Goal: Task Accomplishment & Management: Manage account settings

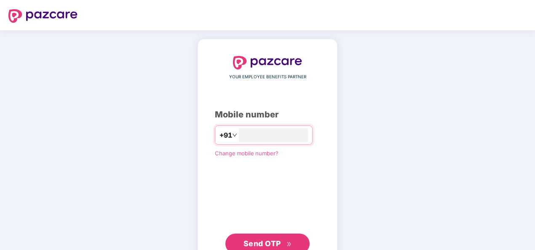
type input "**********"
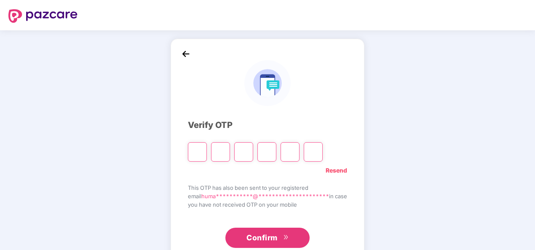
type input "*"
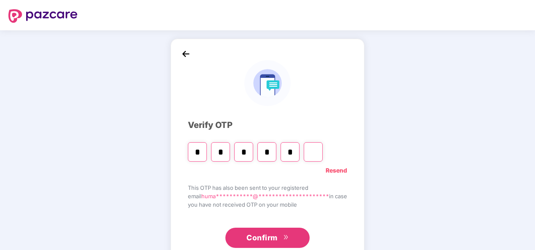
type input "*"
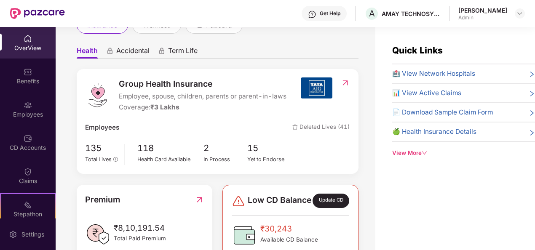
scroll to position [84, 0]
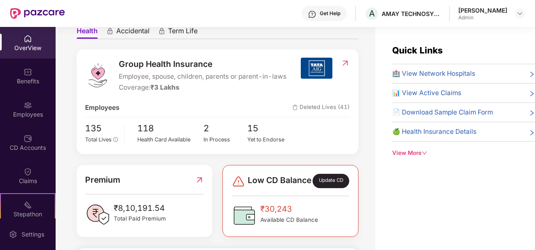
click at [425, 92] on span "📊 View Active Claims" at bounding box center [426, 93] width 69 height 10
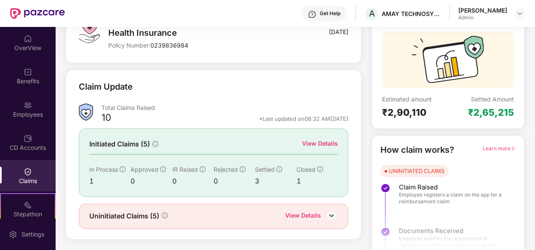
scroll to position [79, 0]
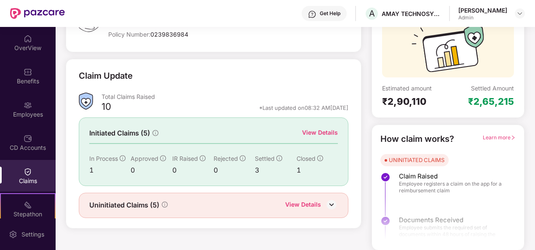
click at [307, 133] on div "View Details" at bounding box center [320, 132] width 36 height 9
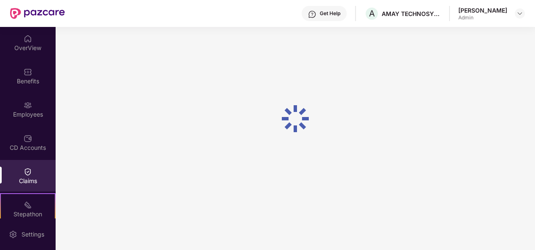
scroll to position [27, 0]
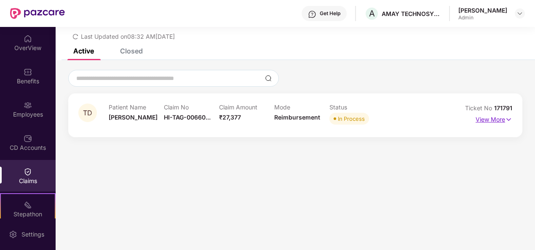
click at [508, 120] on img at bounding box center [508, 119] width 7 height 9
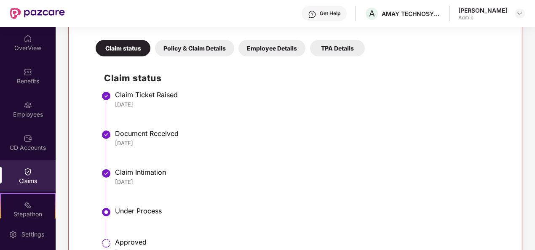
scroll to position [72, 0]
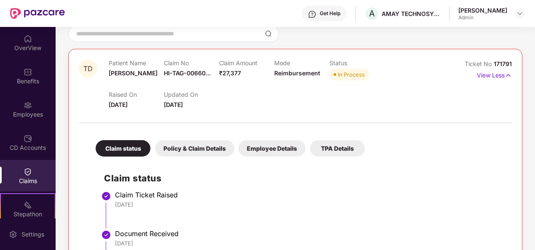
click at [208, 142] on div "Policy & Claim Details" at bounding box center [194, 148] width 79 height 16
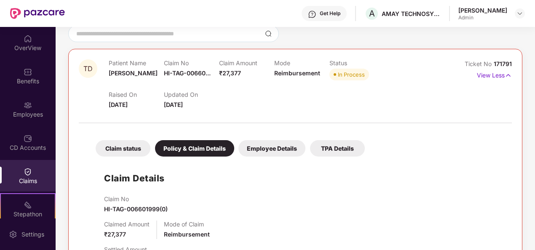
click at [269, 147] on div "Employee Details" at bounding box center [271, 148] width 67 height 16
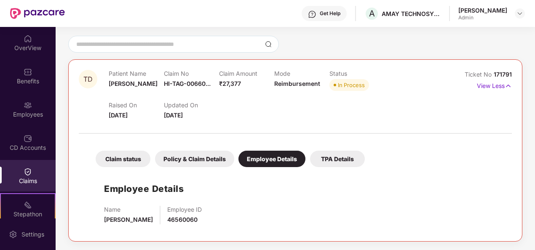
scroll to position [61, 0]
click at [269, 147] on div "Claim status Policy & Claim Details Employee Details TPA Details" at bounding box center [225, 155] width 277 height 25
drag, startPoint x: 269, startPoint y: 147, endPoint x: 285, endPoint y: 161, distance: 21.2
click at [285, 161] on div "Employee Details" at bounding box center [271, 159] width 67 height 16
click at [289, 160] on div "Employee Details" at bounding box center [271, 159] width 67 height 16
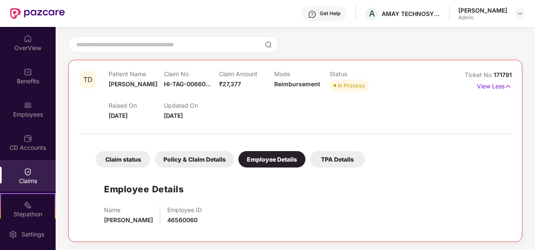
click at [327, 157] on div "TPA Details" at bounding box center [337, 159] width 55 height 16
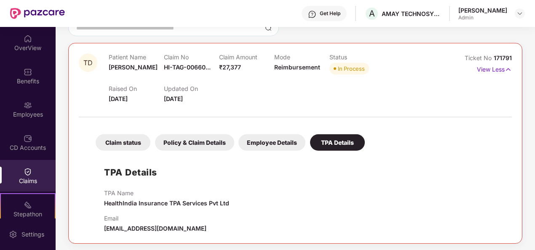
scroll to position [79, 0]
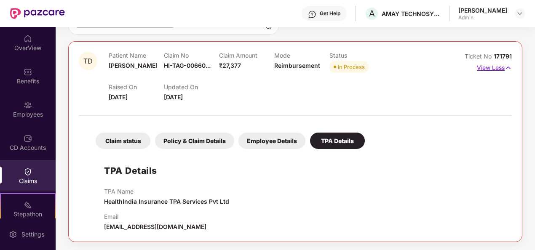
click at [495, 65] on p "View Less" at bounding box center [493, 66] width 35 height 11
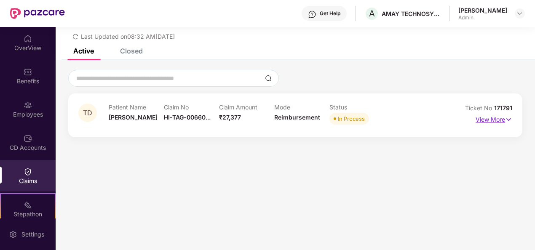
click at [488, 120] on p "View More" at bounding box center [493, 118] width 37 height 11
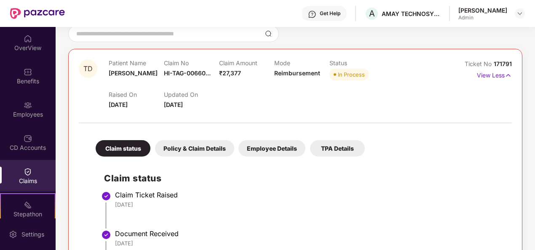
scroll to position [0, 0]
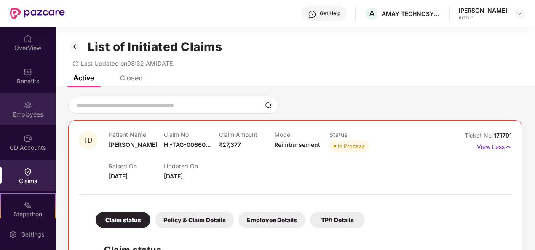
click at [20, 115] on div "Employees" at bounding box center [28, 114] width 56 height 8
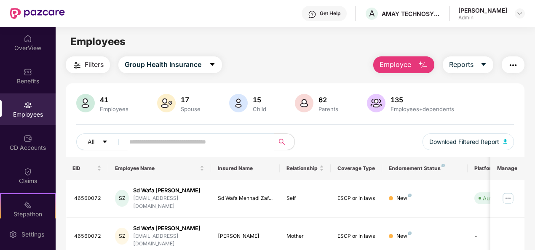
click at [183, 142] on input "text" at bounding box center [195, 142] width 133 height 13
click at [203, 137] on input "text" at bounding box center [195, 142] width 133 height 13
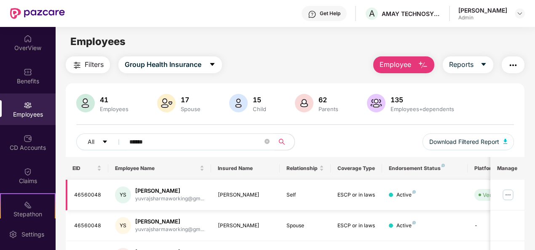
type input "******"
click at [507, 194] on img at bounding box center [507, 194] width 13 height 13
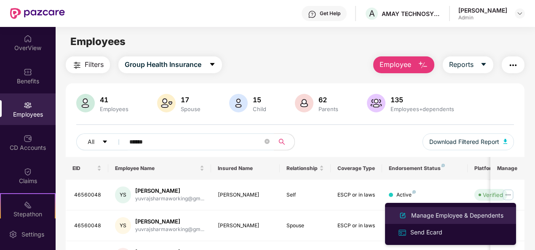
click at [423, 215] on div "Manage Employee & Dependents" at bounding box center [457, 215] width 96 height 9
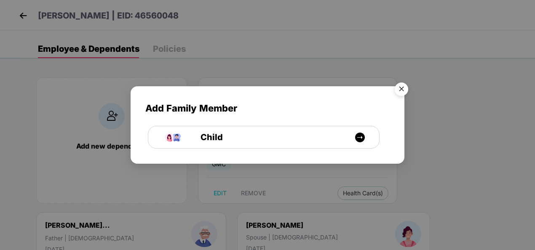
click at [403, 88] on img "Close" at bounding box center [401, 91] width 24 height 24
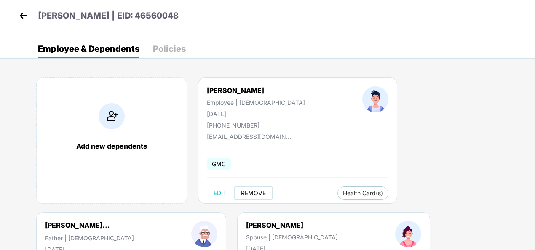
click at [261, 192] on span "REMOVE" at bounding box center [253, 193] width 25 height 7
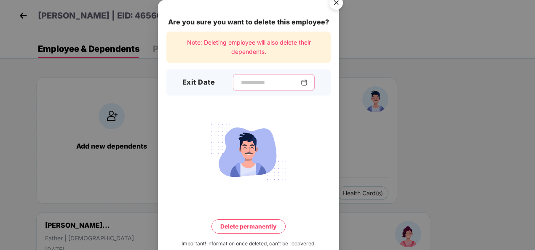
click at [240, 83] on input at bounding box center [270, 82] width 61 height 9
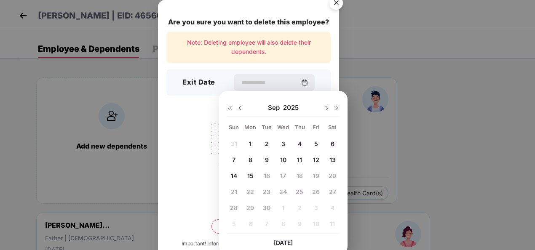
click at [283, 159] on span "10" at bounding box center [283, 159] width 6 height 7
type input "**********"
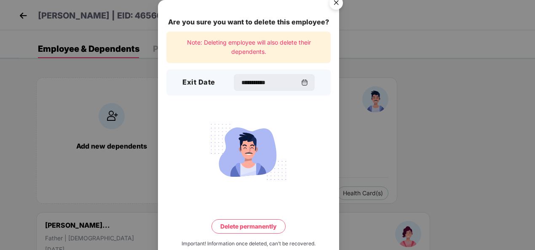
click at [236, 225] on button "Delete permanently" at bounding box center [248, 226] width 74 height 14
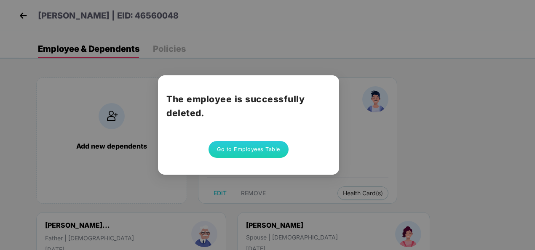
click at [246, 151] on button "Go to Employees Table" at bounding box center [248, 149] width 80 height 17
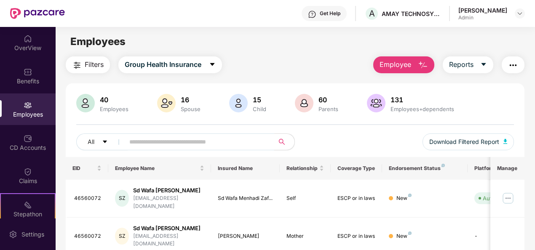
click at [216, 138] on input "text" at bounding box center [195, 142] width 133 height 13
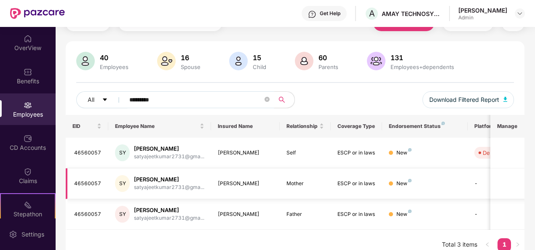
scroll to position [51, 0]
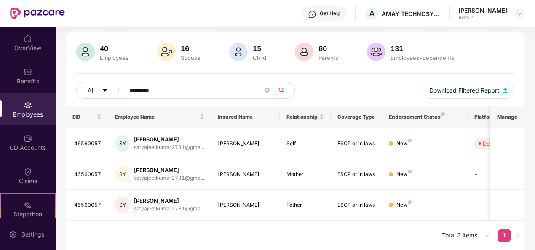
drag, startPoint x: 184, startPoint y: 91, endPoint x: -2, endPoint y: 78, distance: 185.7
click at [0, 78] on html "Get Help A AMAY TECHNOSYSTEMS PRIVATE LIMITED [PERSON_NAME] Admin OverView Bene…" at bounding box center [267, 125] width 535 height 250
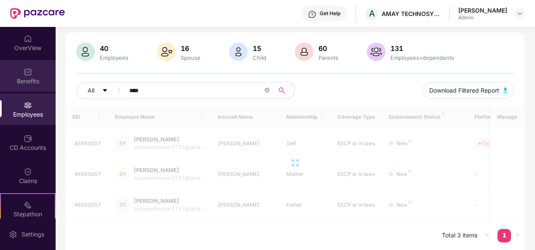
type input "*****"
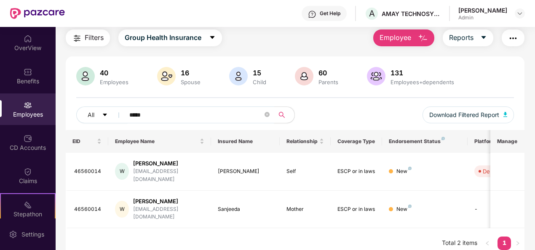
drag, startPoint x: 190, startPoint y: 112, endPoint x: 36, endPoint y: 108, distance: 154.1
click at [36, 108] on div "OverView Benefits Employees CD Accounts Claims Stepathon New Challenge Endorsem…" at bounding box center [267, 138] width 535 height 223
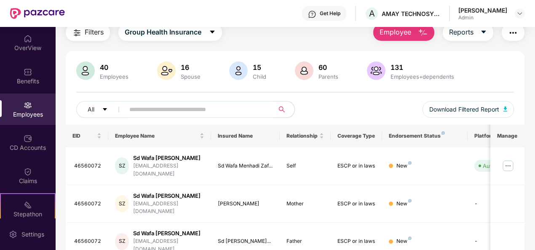
scroll to position [0, 0]
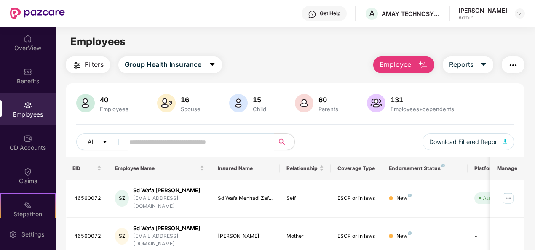
click at [249, 141] on input "text" at bounding box center [195, 142] width 133 height 13
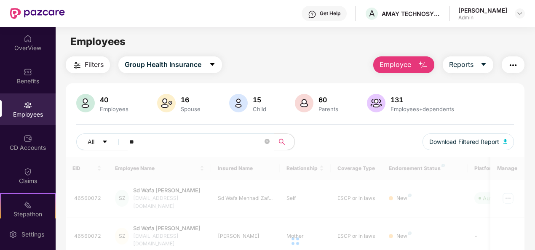
type input "*"
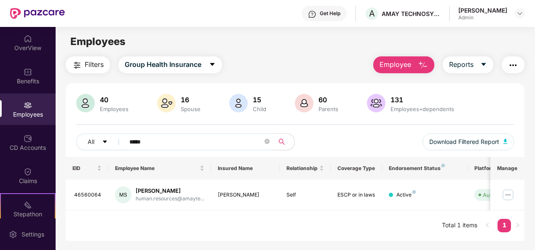
click at [343, 138] on div "All ***** Download Filtered Report" at bounding box center [295, 145] width 438 height 24
drag, startPoint x: 190, startPoint y: 143, endPoint x: 100, endPoint y: 141, distance: 89.7
click at [100, 141] on div "All *****" at bounding box center [185, 141] width 219 height 17
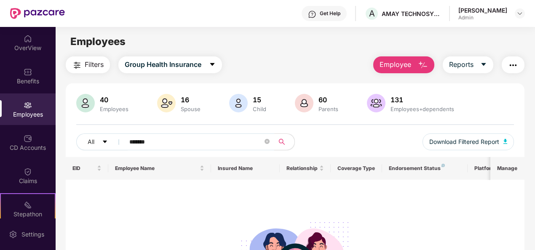
type input "******"
drag, startPoint x: 157, startPoint y: 144, endPoint x: 66, endPoint y: 126, distance: 92.5
click at [66, 126] on div "40 Employees 16 Spouse 15 Child [DEMOGRAPHIC_DATA] Parents 131 Employees+depend…" at bounding box center [295, 125] width 459 height 63
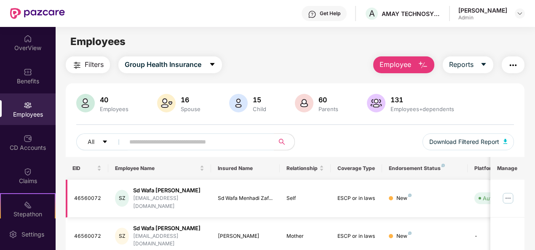
click at [158, 200] on div "[EMAIL_ADDRESS][DOMAIN_NAME]" at bounding box center [168, 202] width 71 height 16
click at [207, 193] on td "SZ Sd Wafa [PERSON_NAME] [EMAIL_ADDRESS][DOMAIN_NAME]" at bounding box center [159, 199] width 103 height 38
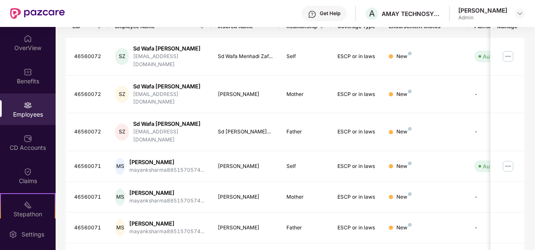
scroll to position [168, 0]
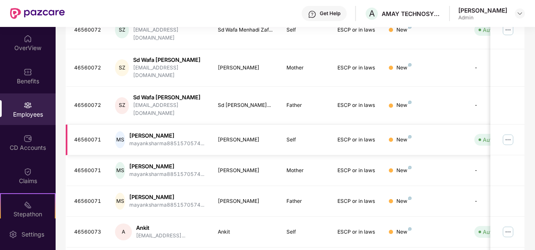
click at [184, 132] on div "[PERSON_NAME]" at bounding box center [166, 136] width 75 height 8
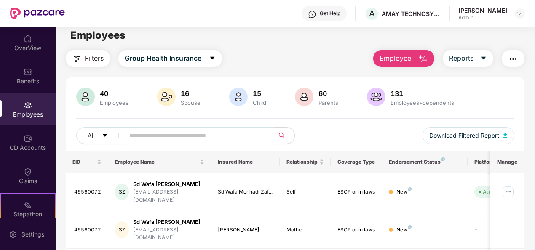
scroll to position [0, 0]
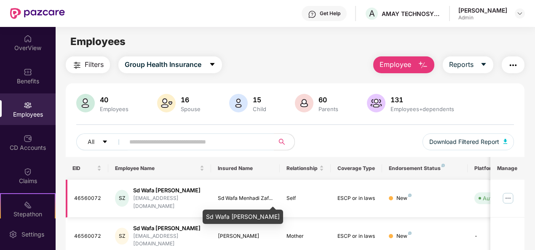
click at [228, 202] on div "Sd Wafa Menhadi Zaf..." at bounding box center [245, 198] width 55 height 8
